Goal: Task Accomplishment & Management: Complete application form

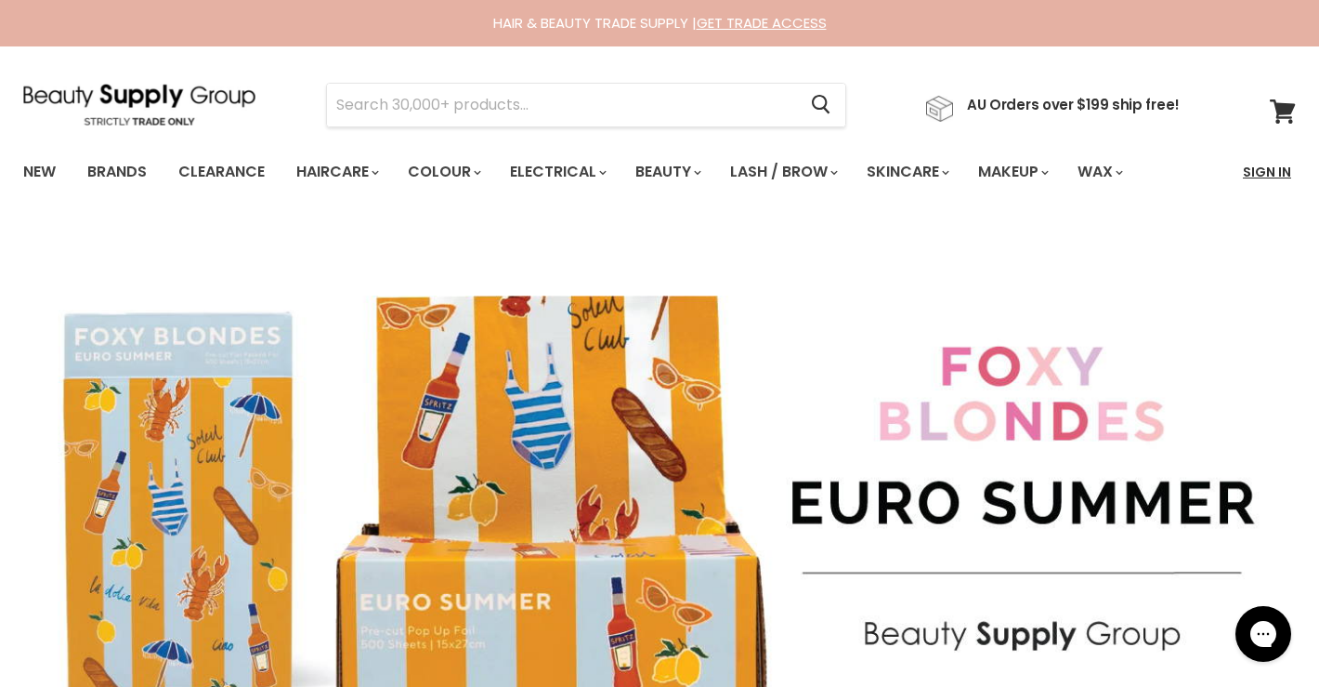
click at [1265, 170] on link "Sign In" at bounding box center [1267, 171] width 71 height 39
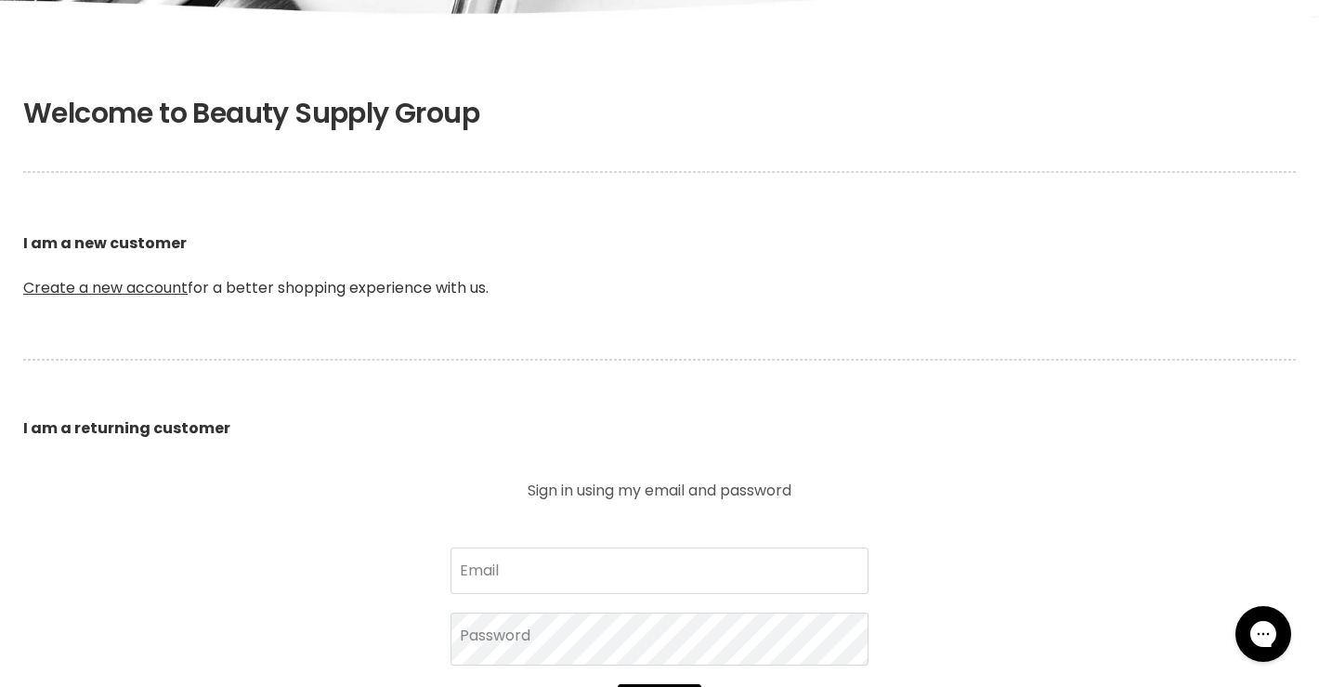
scroll to position [303, 0]
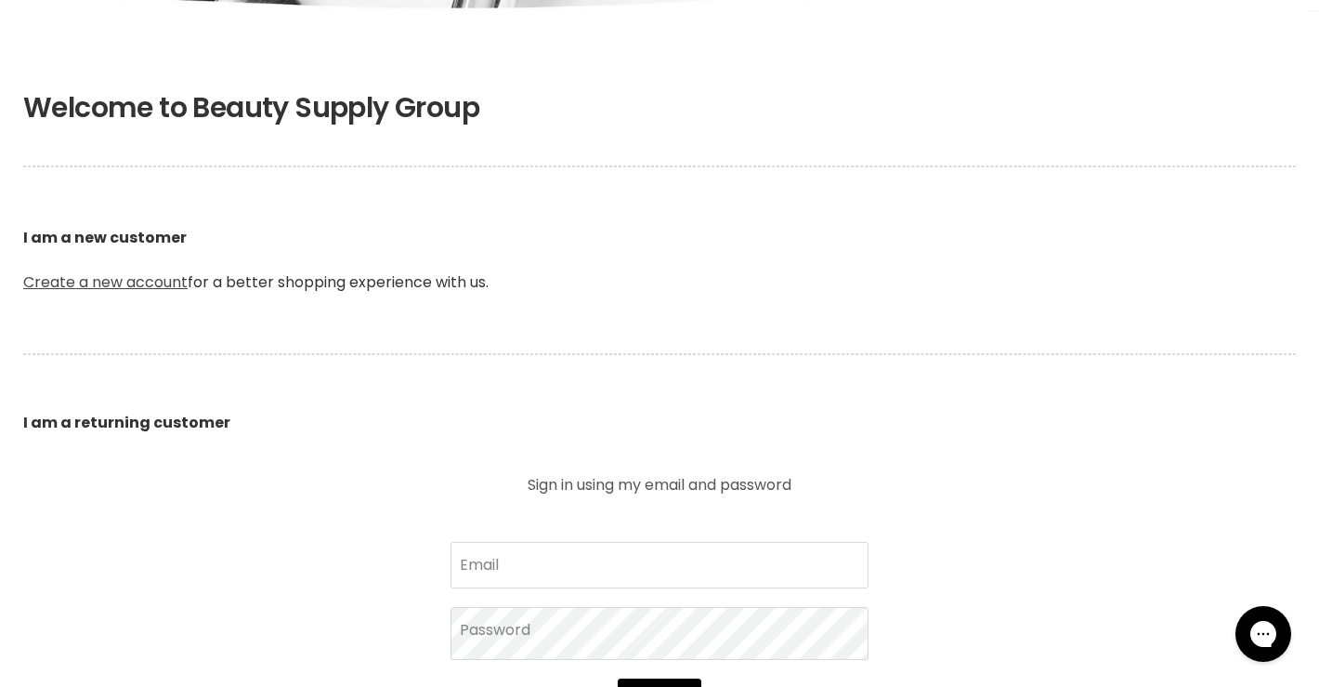
click at [131, 280] on link "Create a new account" at bounding box center [105, 281] width 164 height 21
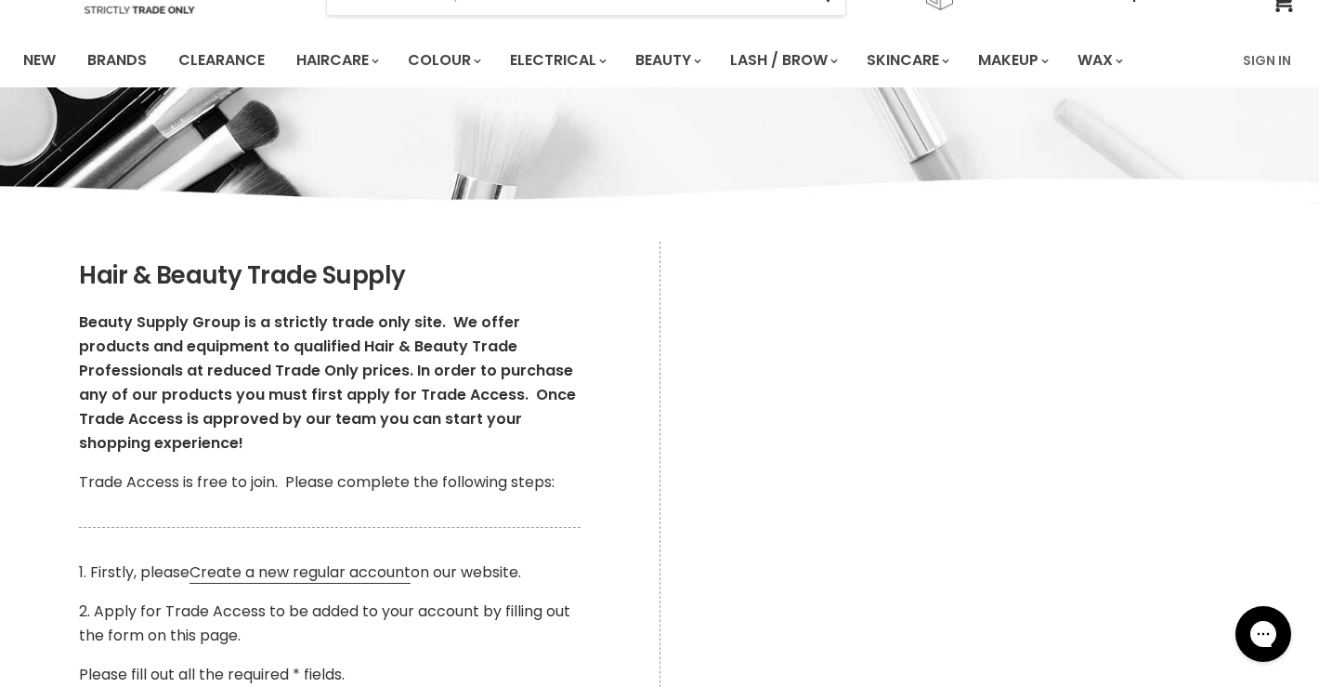
scroll to position [108, 0]
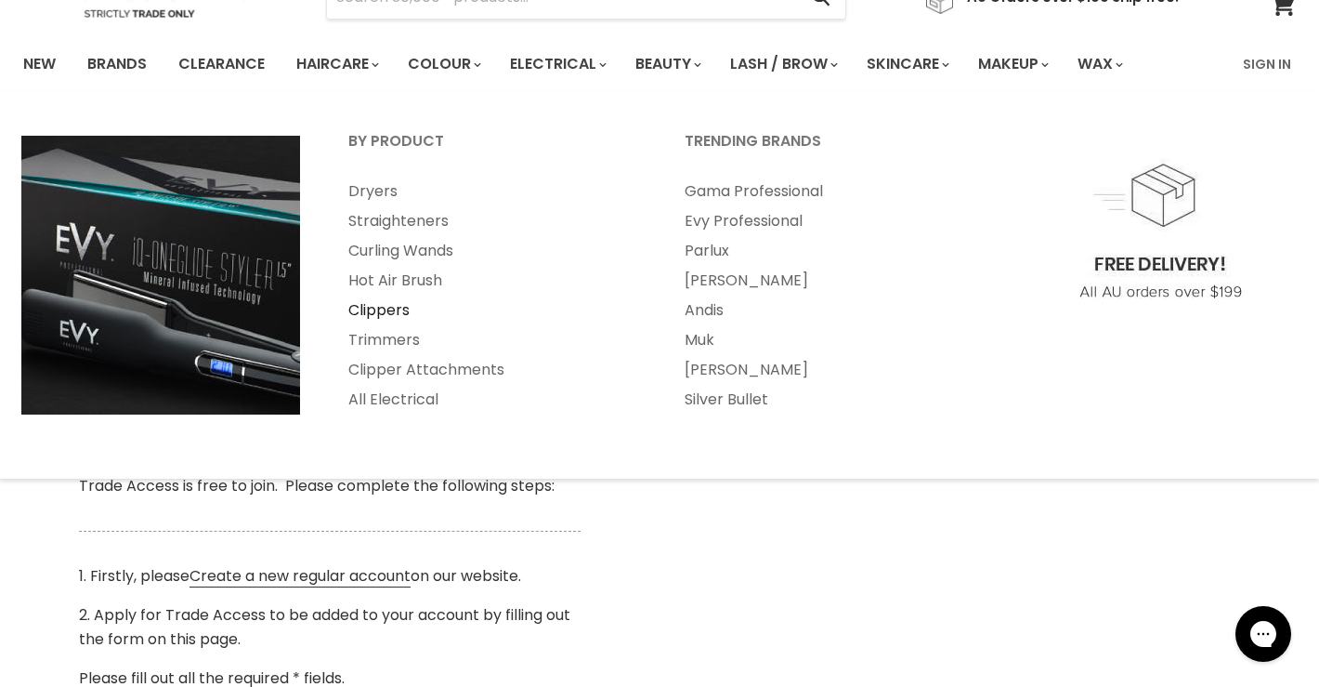
click at [404, 309] on link "Clippers" at bounding box center [491, 310] width 333 height 30
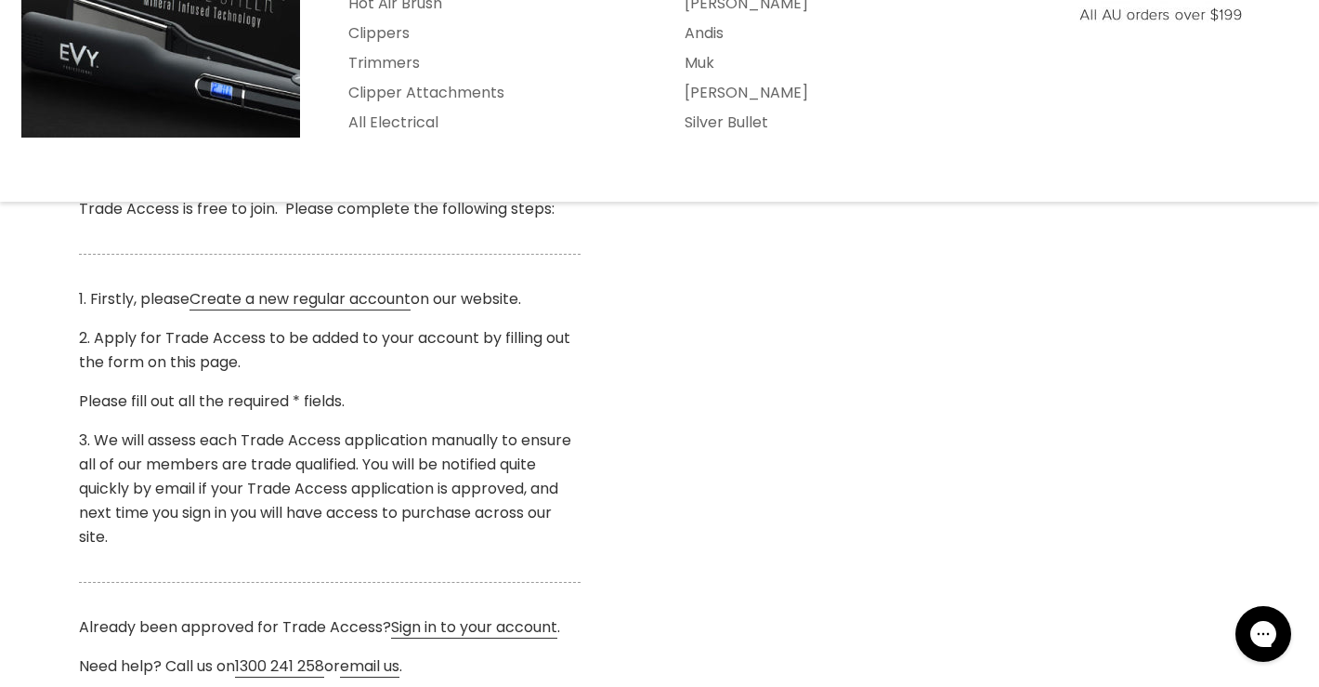
scroll to position [428, 0]
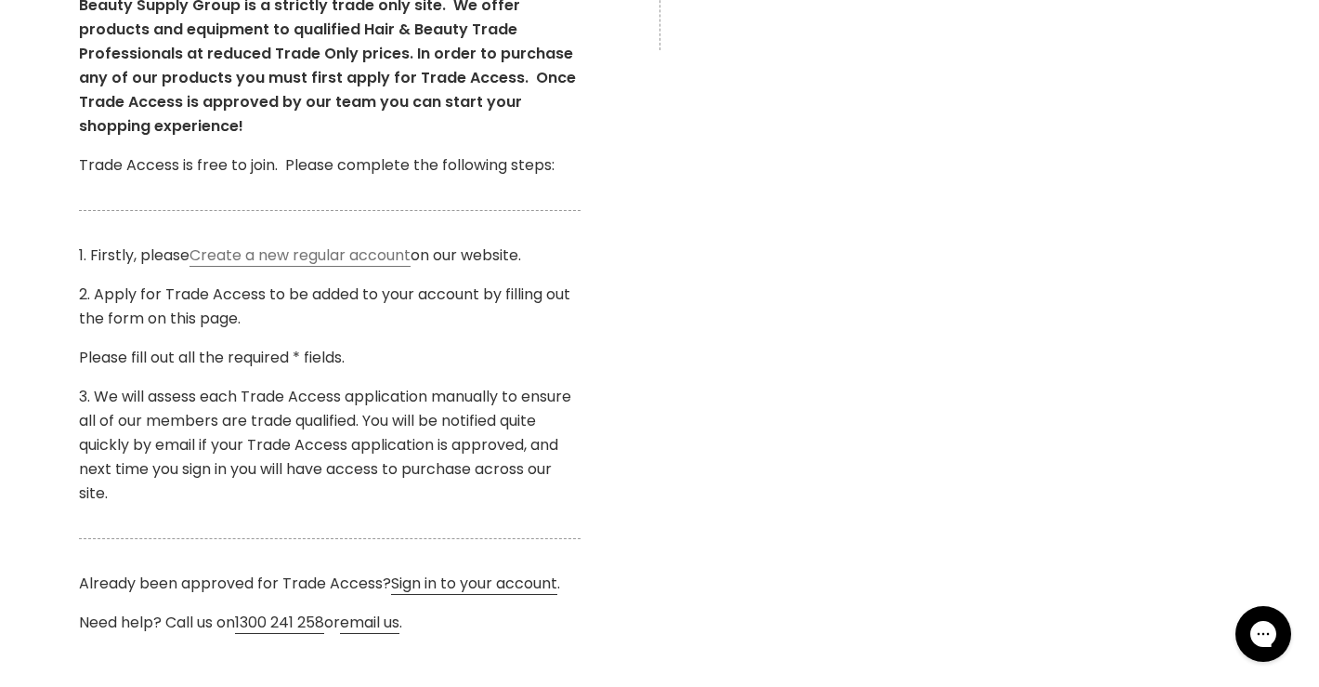
click at [366, 257] on link "Create a new regular account" at bounding box center [300, 255] width 221 height 22
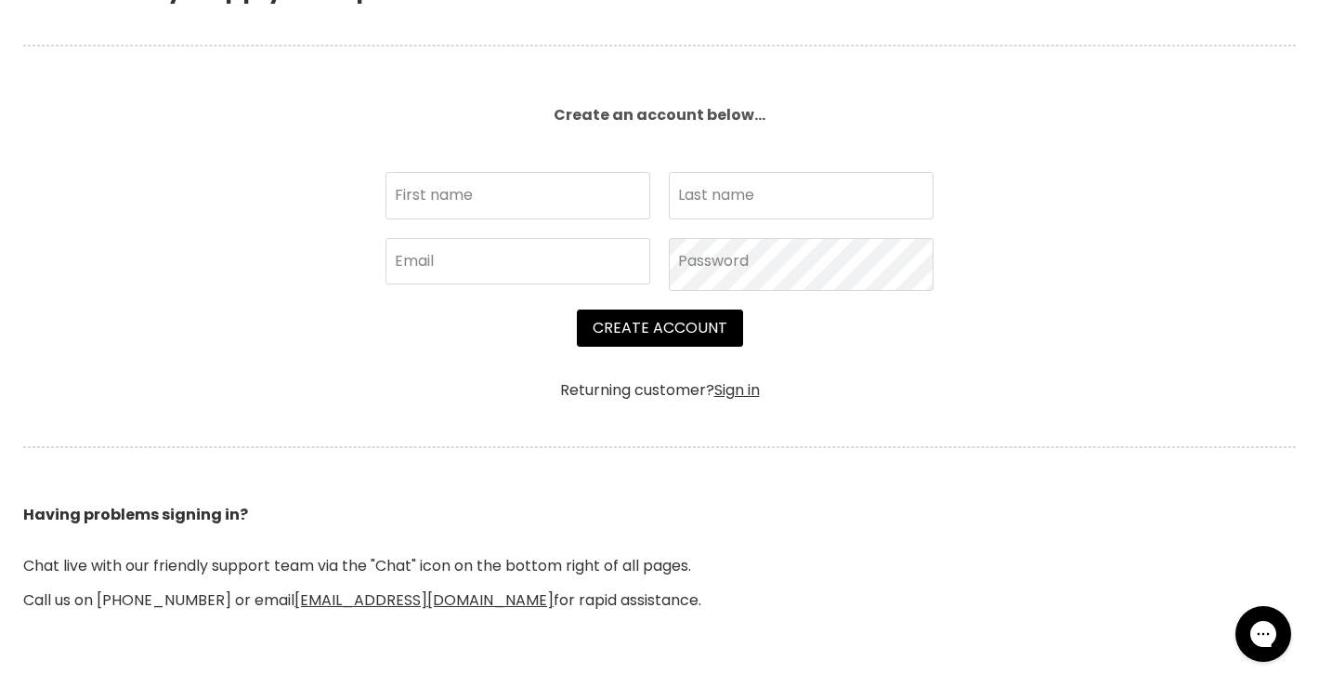
scroll to position [424, 0]
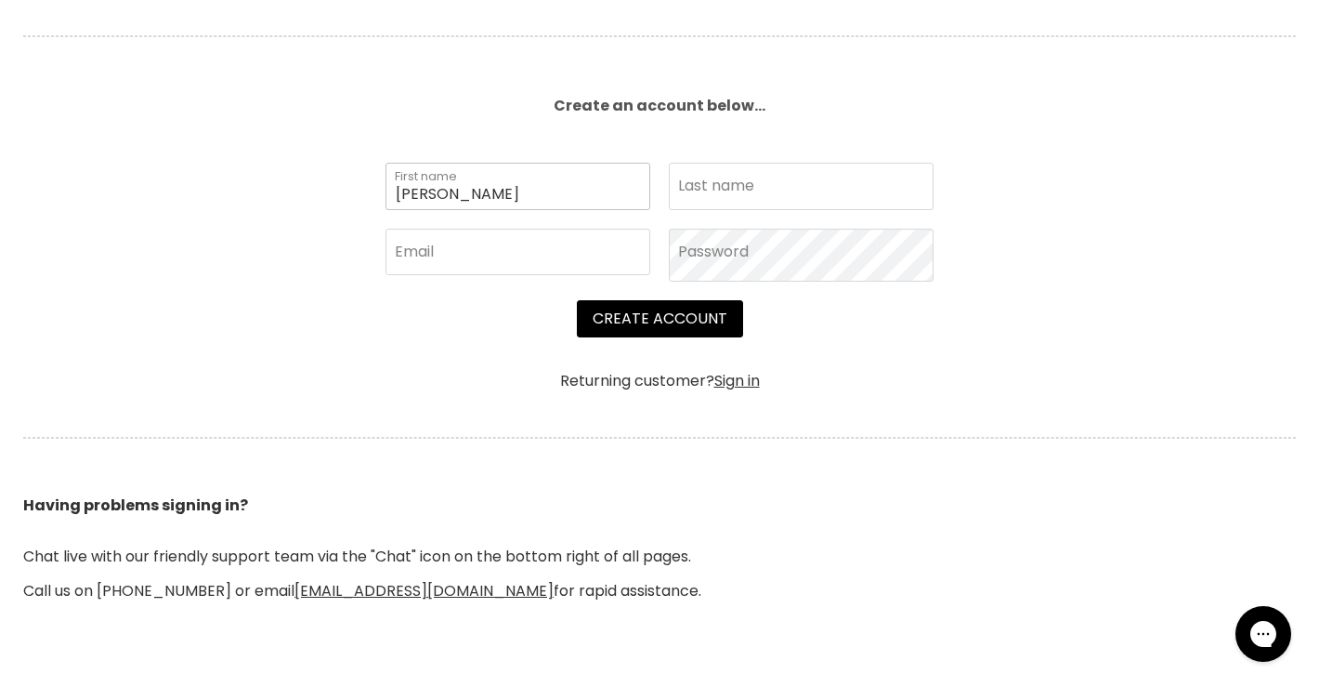
type input "Julie"
type input "Cooper"
type input "coopermakeup@gmail.com"
click at [752, 254] on body "Skip to content HAIR & BEAUTY TRADE SUPPLY | GET TRADE ACCESS HAIR & BEAUTY TRA…" at bounding box center [659, 478] width 1319 height 1804
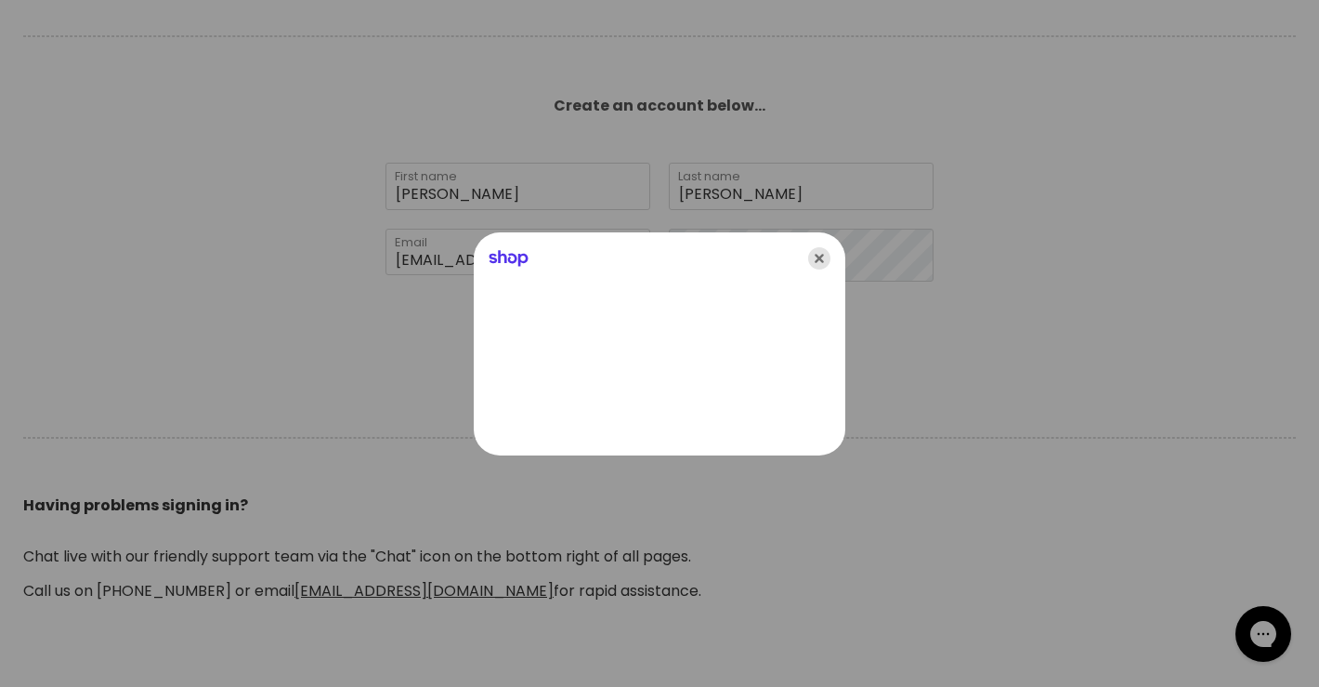
click at [819, 255] on icon "Close" at bounding box center [819, 258] width 22 height 22
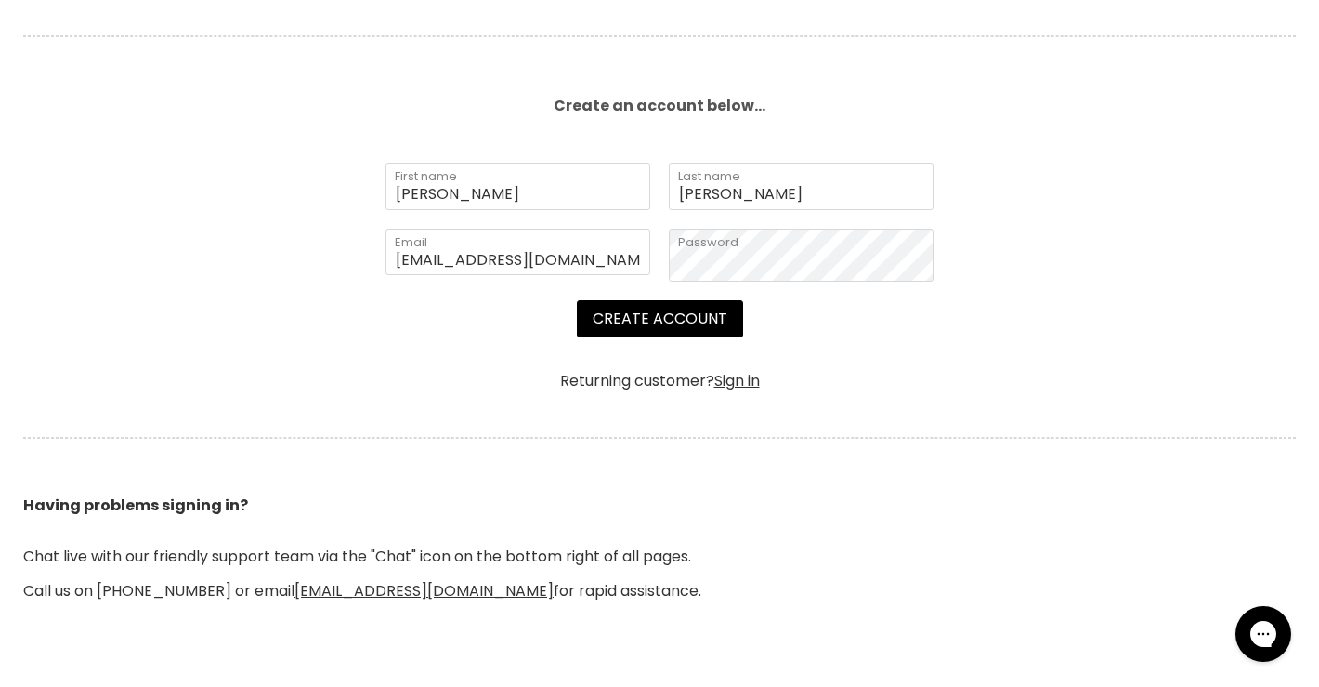
click at [661, 267] on div "Julie First name Cooper Last name coopermakeup@gmail.com Email Password" at bounding box center [659, 231] width 567 height 137
click at [636, 322] on button "Create Account" at bounding box center [660, 318] width 166 height 37
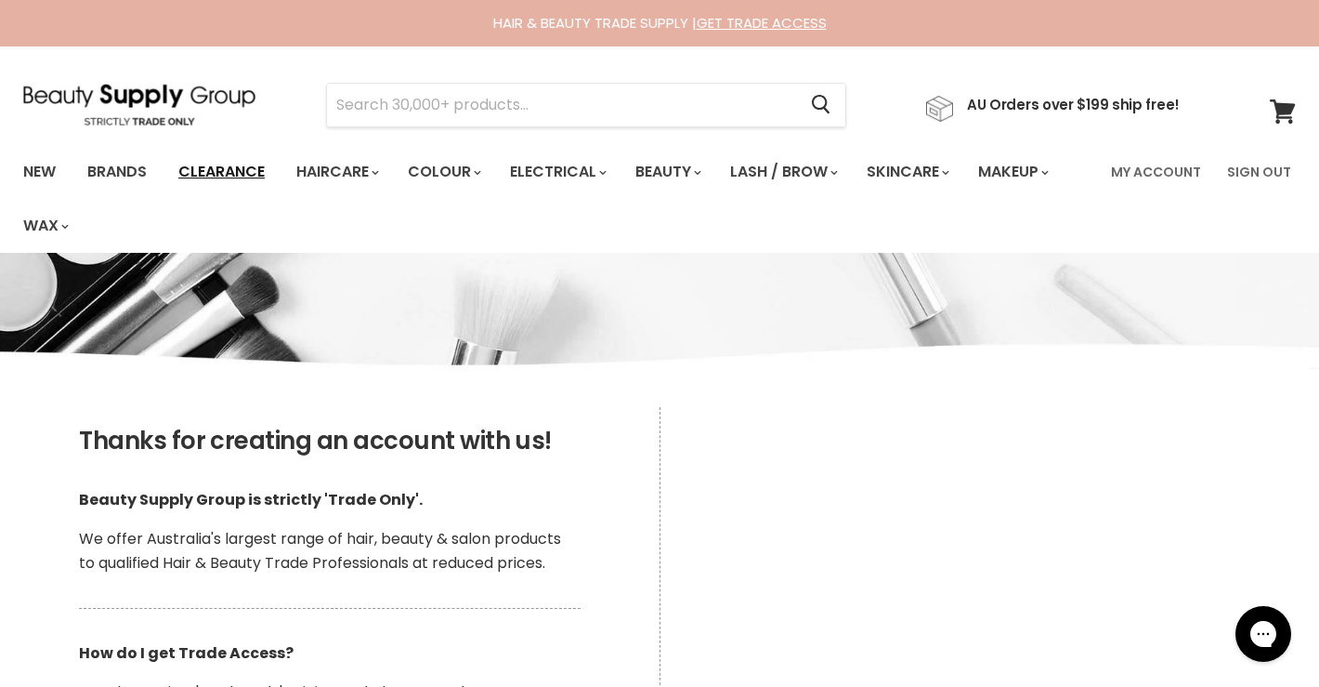
click at [225, 170] on link "Clearance" at bounding box center [221, 171] width 114 height 39
